Goal: Information Seeking & Learning: Learn about a topic

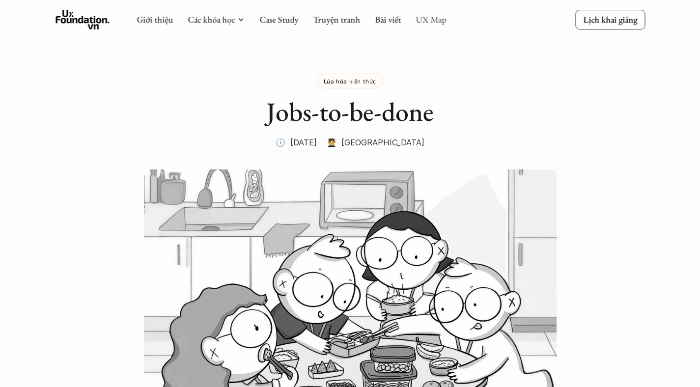
click at [426, 20] on link "UX Map" at bounding box center [430, 19] width 31 height 11
click at [383, 20] on link "Bài viết" at bounding box center [388, 19] width 26 height 11
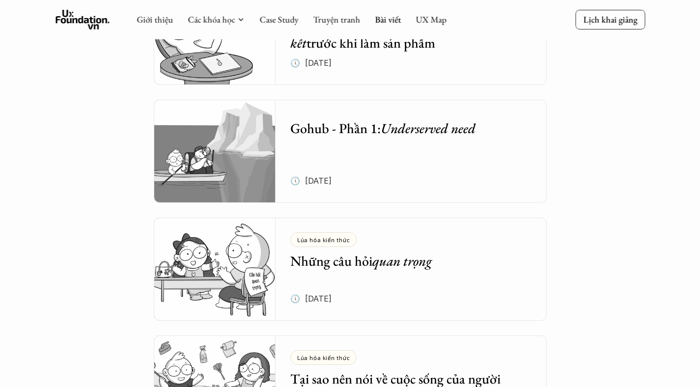
scroll to position [1836, 0]
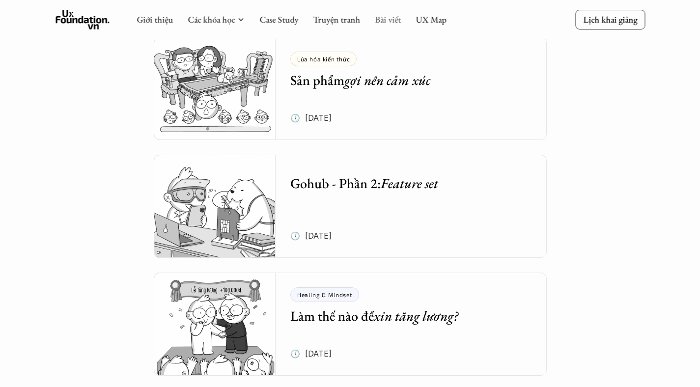
click at [381, 21] on link "Bài viết" at bounding box center [388, 19] width 26 height 11
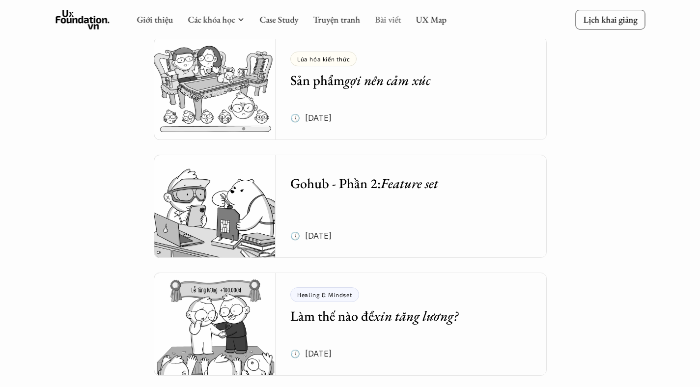
scroll to position [0, 0]
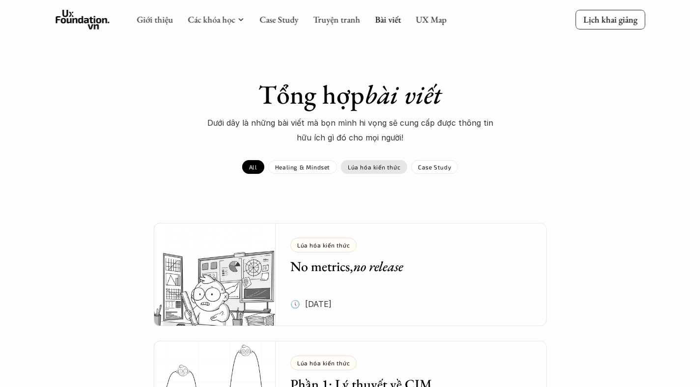
click at [373, 170] on div "Lúa hóa kiến thức" at bounding box center [374, 167] width 66 height 14
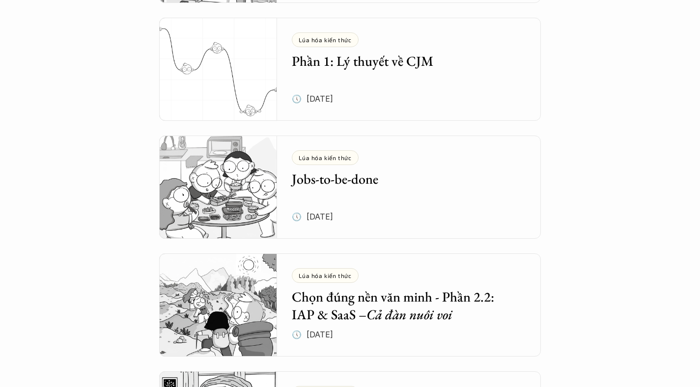
scroll to position [342, 0]
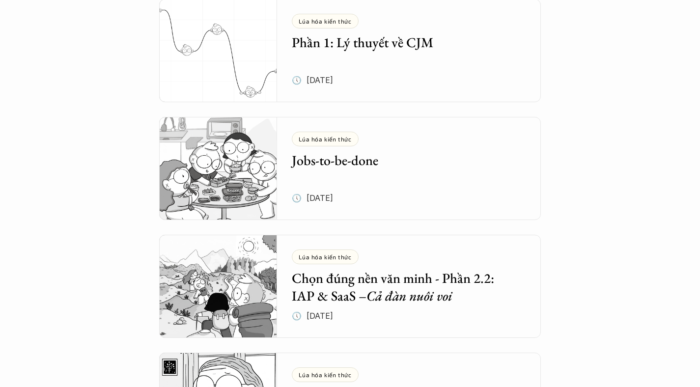
click at [448, 198] on div "Lúa hóa kiến thức Jobs-to-be-done 🕔 [DATE]" at bounding box center [416, 168] width 249 height 103
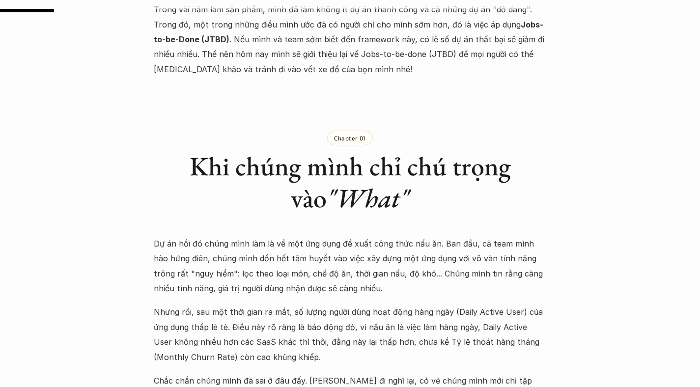
scroll to position [116, 0]
